Goal: Task Accomplishment & Management: Manage account settings

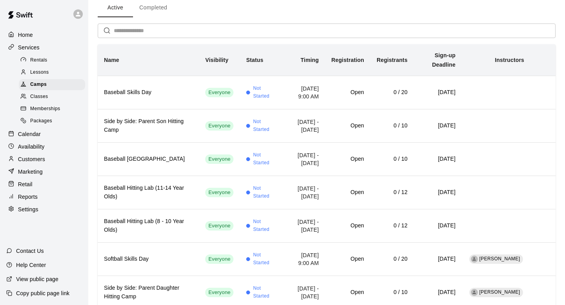
scroll to position [38, 0]
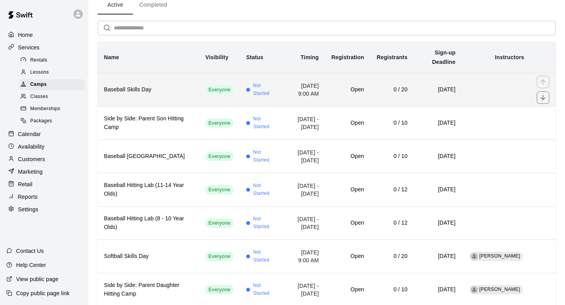
click at [155, 86] on h6 "Baseball Skills Day" at bounding box center [148, 90] width 89 height 9
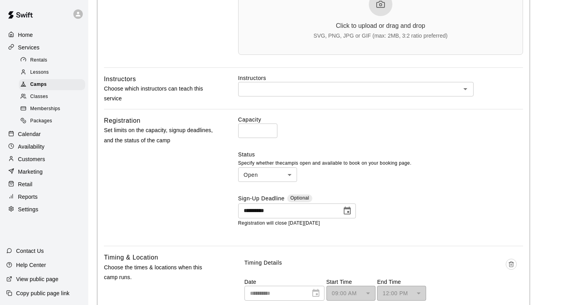
scroll to position [269, 0]
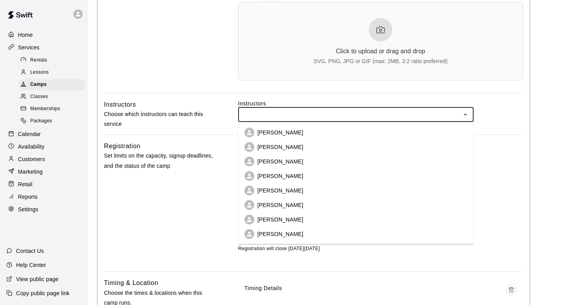
click at [272, 112] on input "text" at bounding box center [350, 115] width 218 height 10
click at [292, 217] on p "[PERSON_NAME]" at bounding box center [281, 220] width 46 height 8
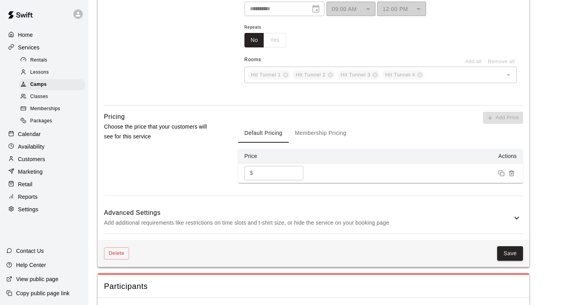
scroll to position [703, 0]
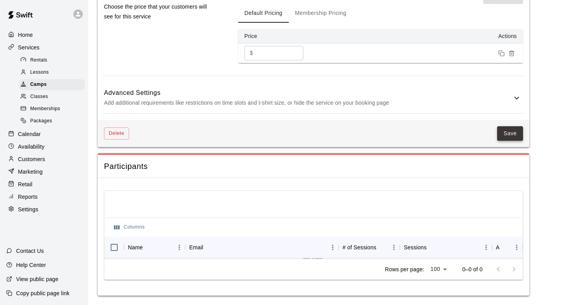
click at [513, 133] on button "Save" at bounding box center [510, 133] width 26 height 15
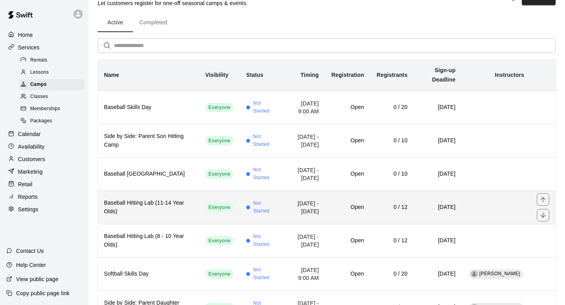
scroll to position [24, 0]
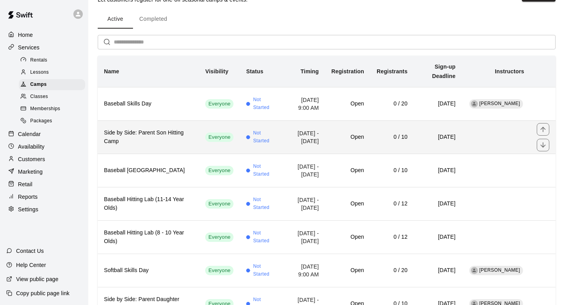
click at [150, 129] on h6 "Side by Side: Parent Son Hitting Camp" at bounding box center [148, 137] width 89 height 17
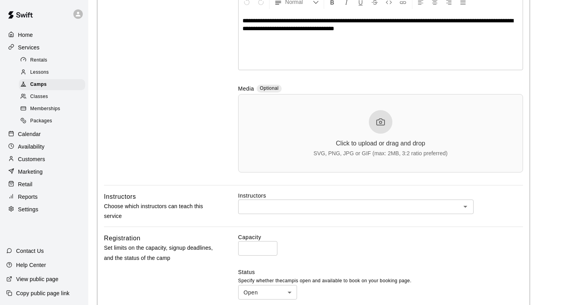
scroll to position [217, 0]
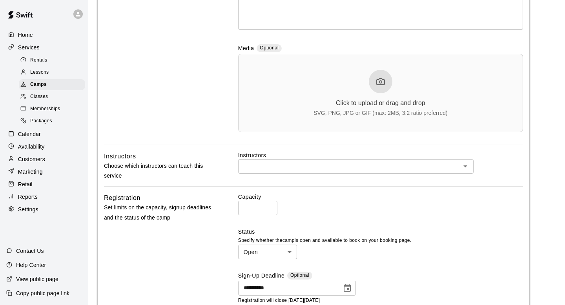
click at [340, 159] on label "Instructors" at bounding box center [380, 156] width 285 height 8
click at [341, 170] on input "text" at bounding box center [350, 167] width 218 height 10
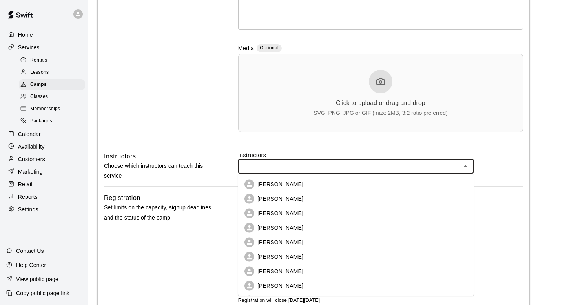
click at [291, 271] on p "[PERSON_NAME]" at bounding box center [281, 272] width 46 height 8
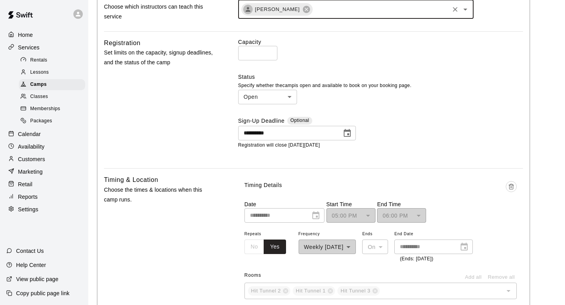
scroll to position [607, 0]
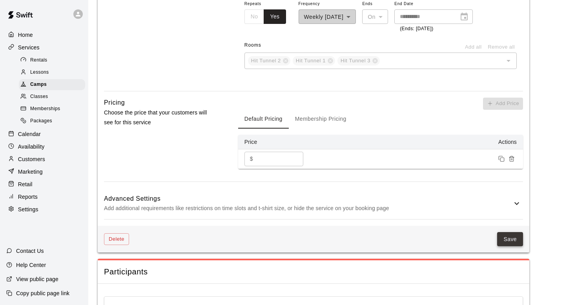
click at [510, 234] on button "Save" at bounding box center [510, 239] width 26 height 15
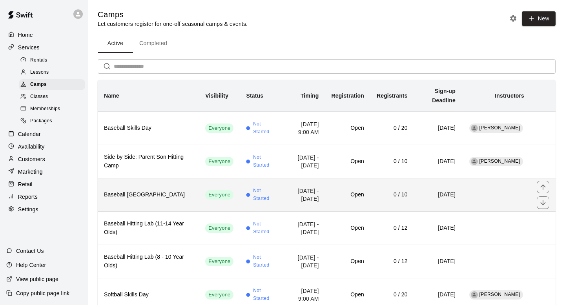
click at [154, 191] on h6 "Baseball [GEOGRAPHIC_DATA]" at bounding box center [148, 195] width 89 height 9
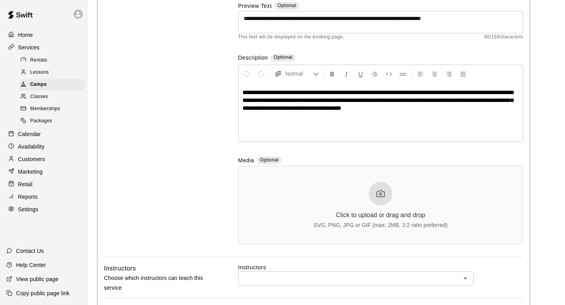
scroll to position [223, 0]
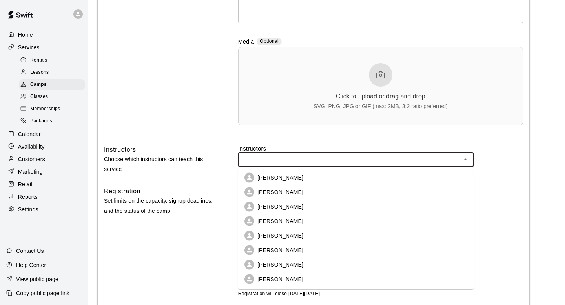
click at [280, 161] on input "text" at bounding box center [350, 160] width 218 height 10
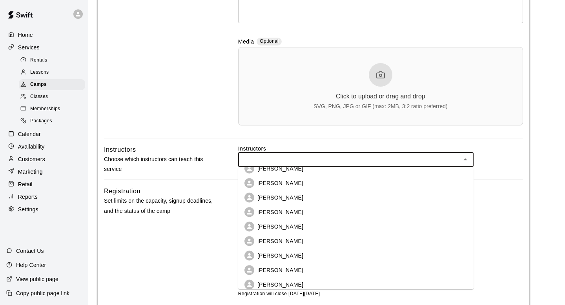
click at [293, 216] on p "[PERSON_NAME]" at bounding box center [281, 212] width 46 height 8
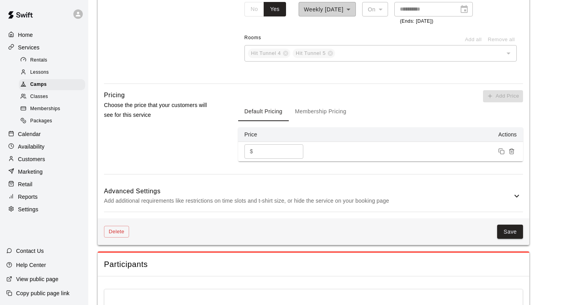
scroll to position [713, 0]
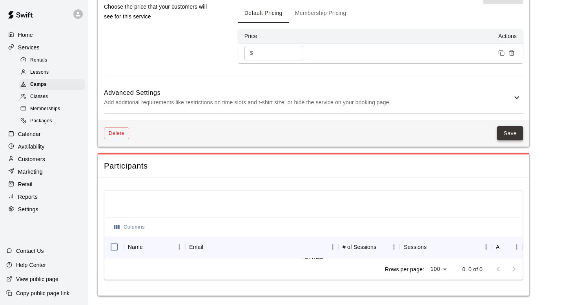
click at [516, 132] on button "Save" at bounding box center [510, 133] width 26 height 15
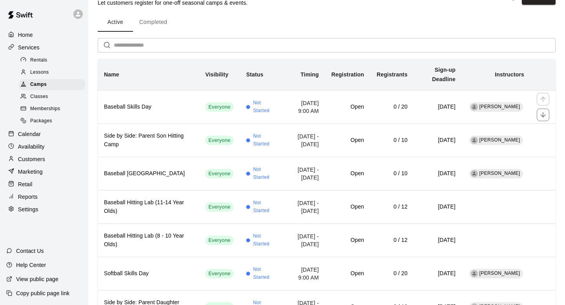
scroll to position [30, 0]
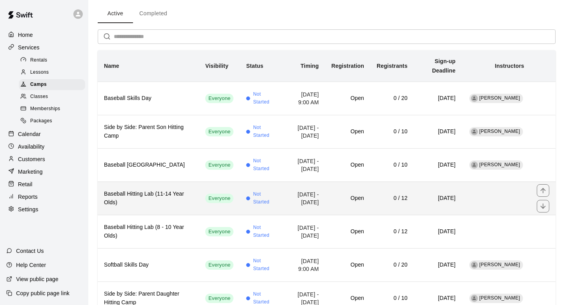
click at [462, 185] on td "simple table" at bounding box center [496, 198] width 69 height 33
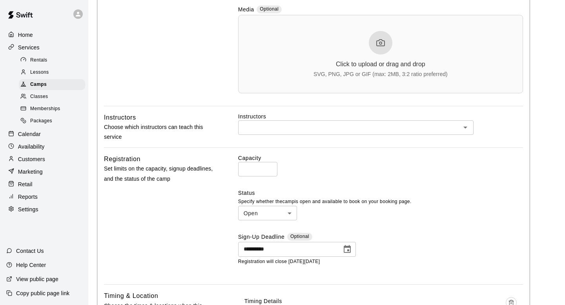
scroll to position [269, 0]
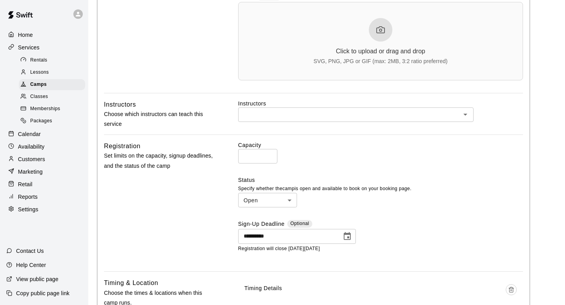
click at [330, 112] on input "text" at bounding box center [350, 115] width 218 height 10
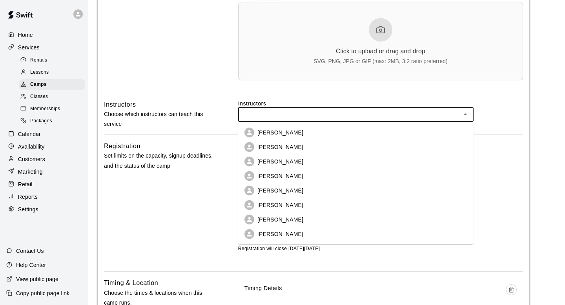
scroll to position [15, 0]
click at [298, 160] on p "[PERSON_NAME]" at bounding box center [281, 161] width 46 height 8
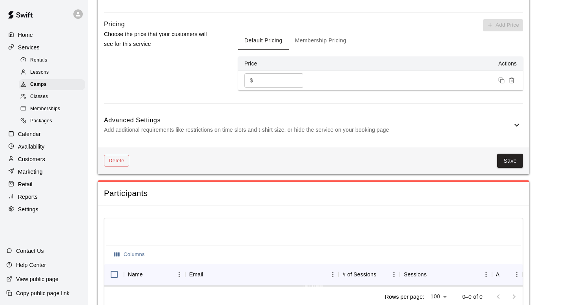
scroll to position [713, 0]
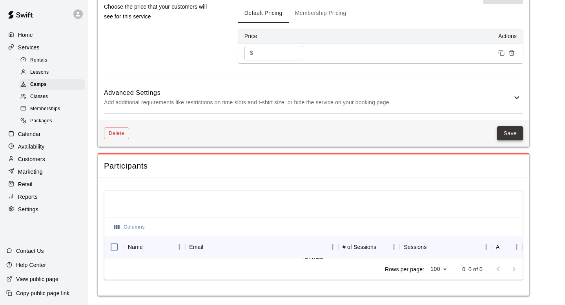
click at [509, 135] on button "Save" at bounding box center [510, 133] width 26 height 15
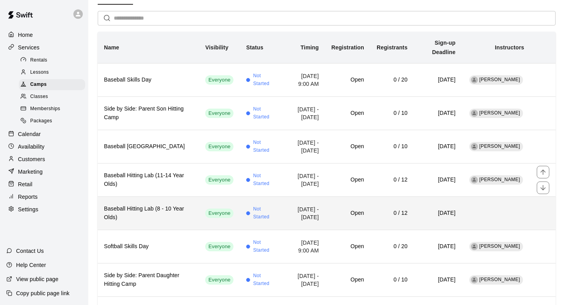
scroll to position [60, 0]
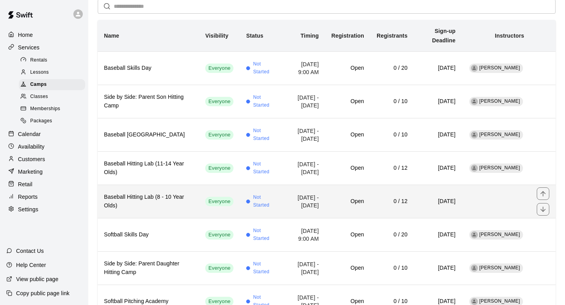
click at [490, 193] on td "simple table" at bounding box center [496, 201] width 69 height 33
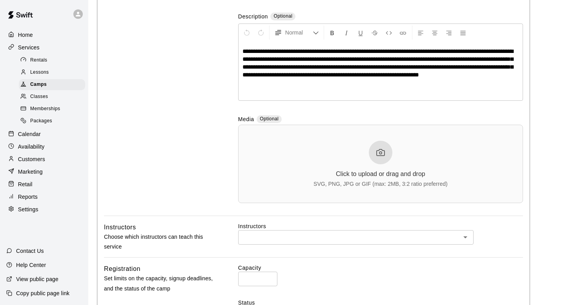
scroll to position [181, 0]
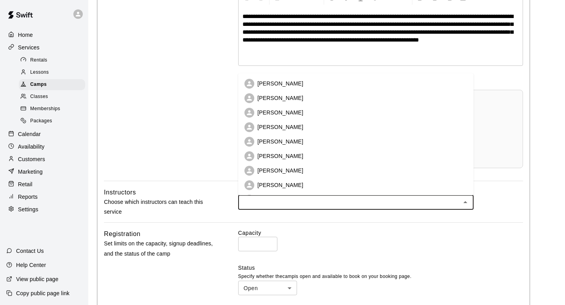
click at [327, 201] on input "text" at bounding box center [350, 203] width 218 height 10
click at [287, 126] on p "[PERSON_NAME]" at bounding box center [281, 127] width 46 height 8
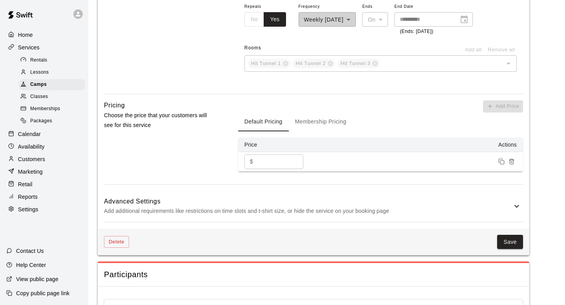
scroll to position [645, 0]
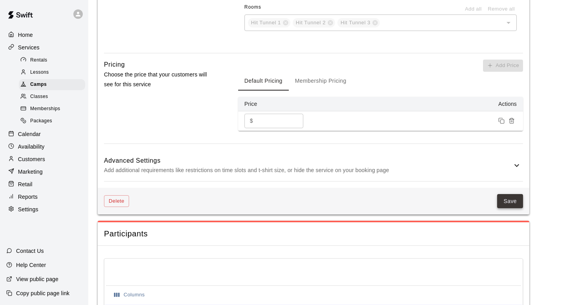
click at [516, 200] on button "Save" at bounding box center [510, 201] width 26 height 15
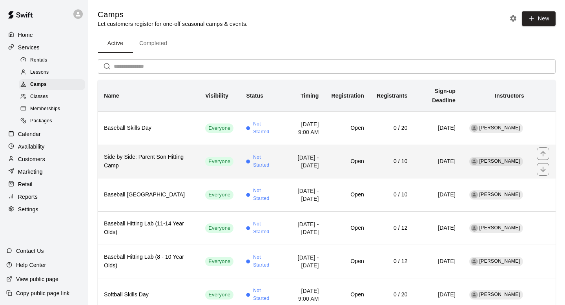
click at [135, 164] on th "Side by Side: Parent Son Hitting Camp" at bounding box center [148, 161] width 101 height 33
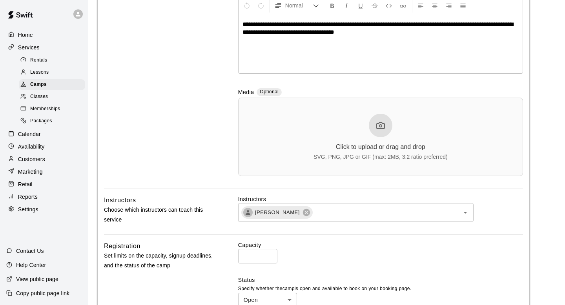
scroll to position [253, 0]
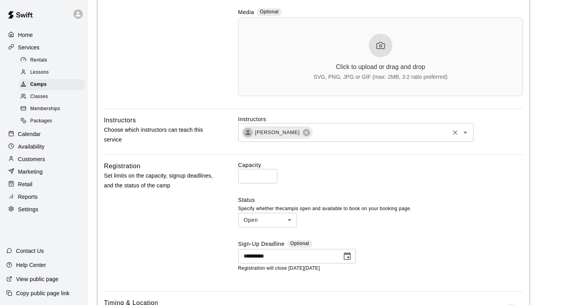
click at [305, 126] on div "[PERSON_NAME] ​" at bounding box center [356, 132] width 236 height 19
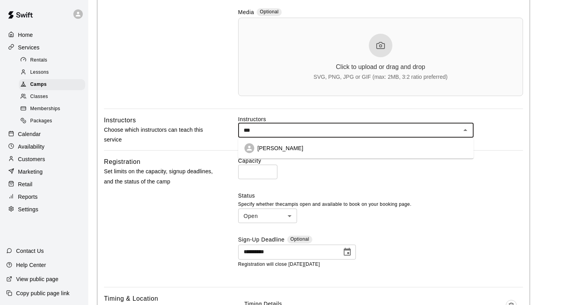
type input "****"
click at [334, 144] on li "[PERSON_NAME]" at bounding box center [356, 148] width 236 height 15
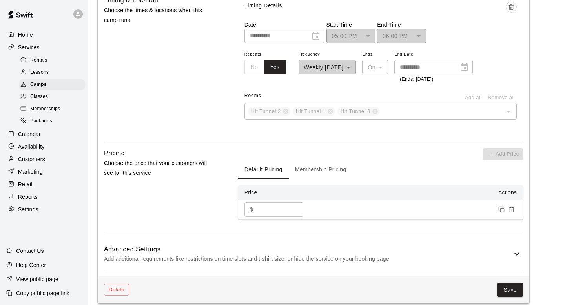
scroll to position [676, 0]
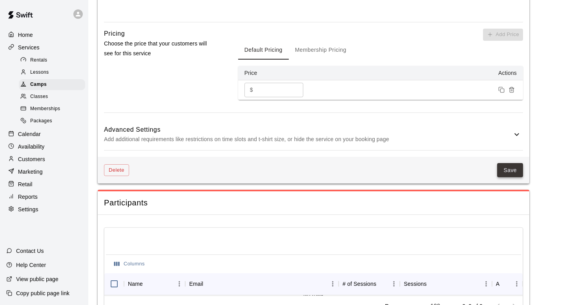
click at [509, 172] on button "Save" at bounding box center [510, 170] width 26 height 15
